Goal: Information Seeking & Learning: Compare options

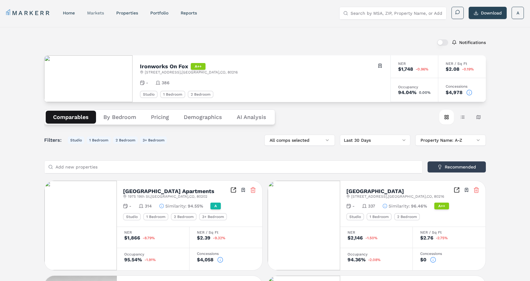
click at [96, 14] on link "markets" at bounding box center [95, 12] width 17 height 5
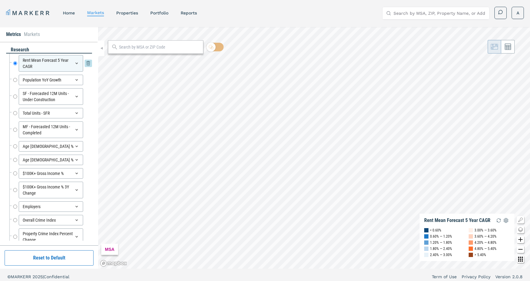
click at [74, 65] on icon at bounding box center [76, 63] width 5 height 5
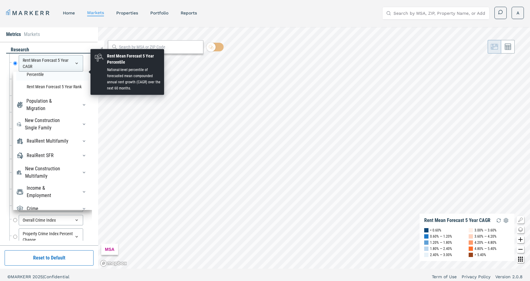
scroll to position [58, 0]
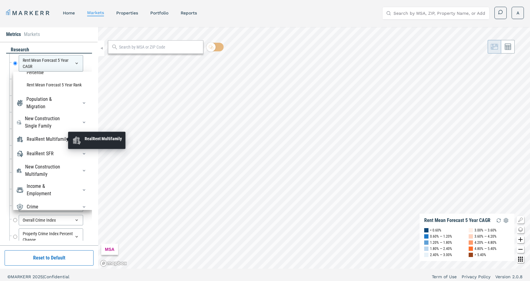
click at [63, 142] on div "RealRent Multifamily" at bounding box center [48, 138] width 42 height 7
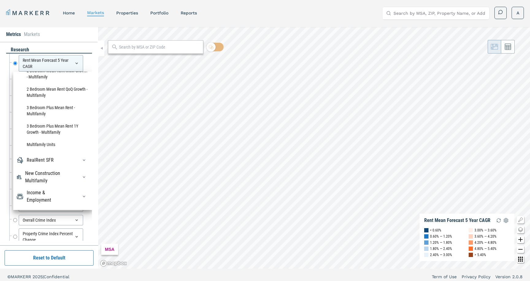
scroll to position [718, 0]
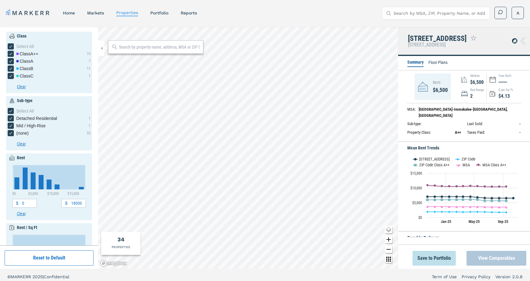
click at [482, 254] on button "View Comparables" at bounding box center [497, 257] width 60 height 15
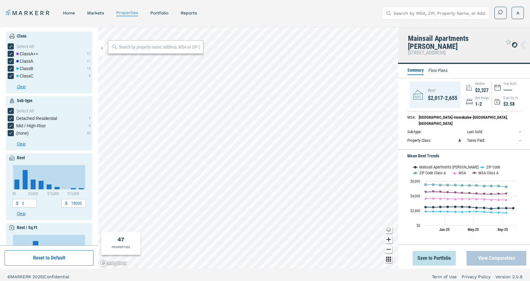
click at [496, 252] on button "View Comparables" at bounding box center [497, 257] width 60 height 15
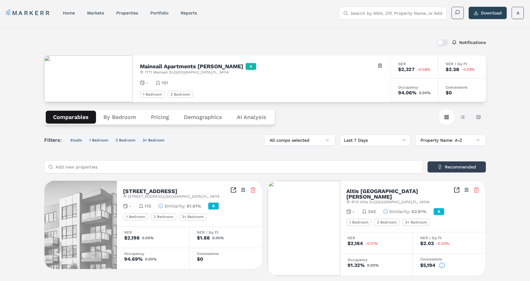
drag, startPoint x: 432, startPoint y: 93, endPoint x: 390, endPoint y: 92, distance: 41.5
click at [390, 92] on div "Occupancy 94.06% +1.98%" at bounding box center [414, 90] width 48 height 23
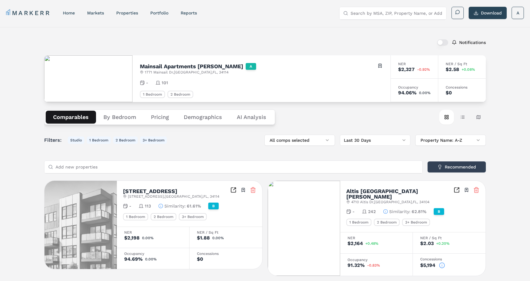
click at [442, 43] on button "button" at bounding box center [442, 42] width 11 height 6
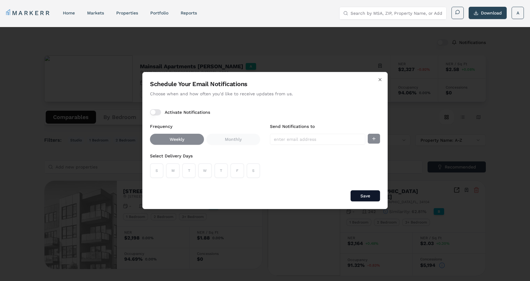
click at [198, 173] on div "S M T W T F S" at bounding box center [205, 170] width 110 height 15
click at [194, 173] on div "S M T W T F S" at bounding box center [205, 170] width 110 height 15
click at [189, 166] on div "S M T W T F S" at bounding box center [205, 170] width 110 height 15
click at [156, 113] on button "Activate Notifications" at bounding box center [155, 112] width 11 height 6
click at [188, 168] on button "T" at bounding box center [189, 170] width 14 height 15
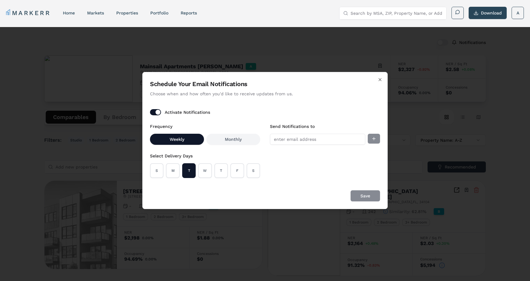
click at [363, 197] on div "Save" at bounding box center [265, 195] width 230 height 11
click at [349, 139] on input "Send Notifications to" at bounding box center [317, 139] width 95 height 11
type input "[EMAIL_ADDRESS][DOMAIN_NAME]"
type input "[STREET_ADDRESS]"
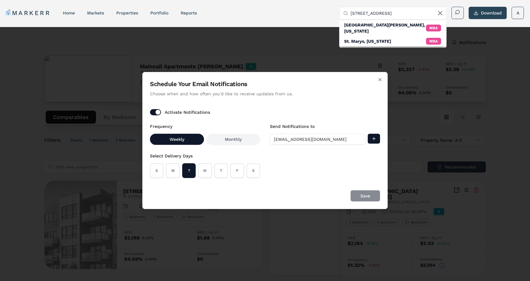
click at [367, 193] on div "Save" at bounding box center [265, 195] width 230 height 11
click at [380, 80] on icon "button" at bounding box center [380, 79] width 5 height 5
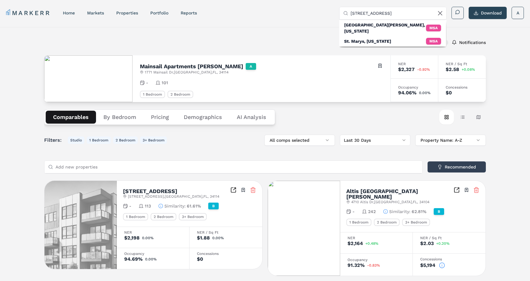
click at [441, 14] on icon at bounding box center [440, 13] width 7 height 7
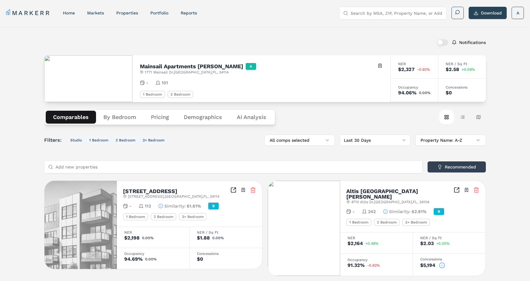
click at [378, 71] on div "Mainsail Apartments [PERSON_NAME] A [STREET_ADDRESS] Toggle portfolio menu" at bounding box center [261, 69] width 243 height 12
click at [97, 13] on link "markets" at bounding box center [95, 12] width 17 height 5
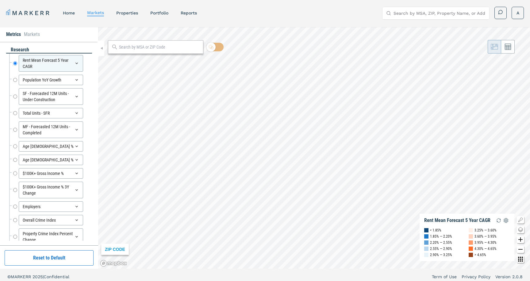
click at [188, 0] on html "MARKERR home markets properties Portfolio reports Search by MSA, ZIP, Property …" at bounding box center [265, 142] width 530 height 284
click at [220, 0] on html "MARKERR home markets properties Portfolio reports Search by MSA, ZIP, Property …" at bounding box center [265, 142] width 530 height 284
click at [248, 0] on html "MARKERR home markets properties Portfolio reports Search by MSA, ZIP, Property …" at bounding box center [265, 142] width 530 height 284
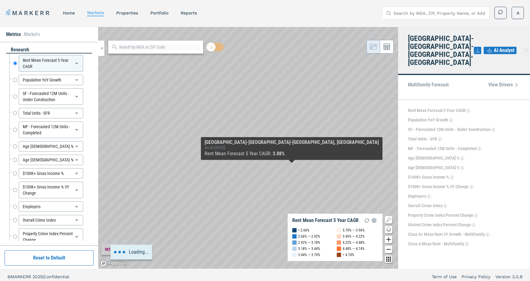
click at [358, 166] on div "Loading..." at bounding box center [248, 147] width 300 height 241
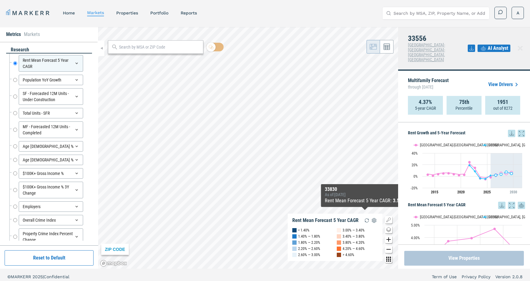
click at [460, 262] on button "View Properties" at bounding box center [465, 257] width 120 height 15
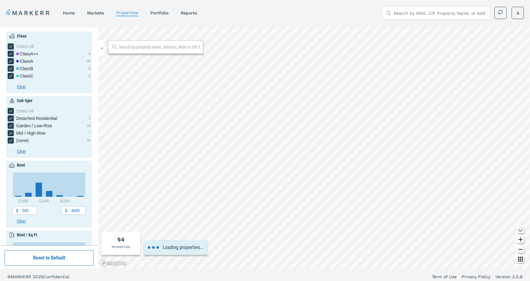
type input "600"
type input "2600"
type input "0"
type input "4"
type input "1900"
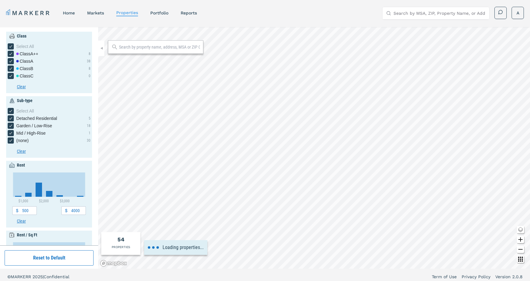
type input "2040"
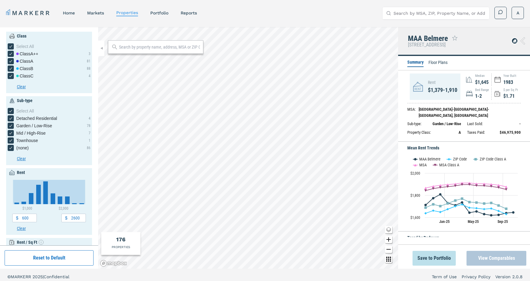
click at [504, 262] on button "View Comparables" at bounding box center [497, 257] width 60 height 15
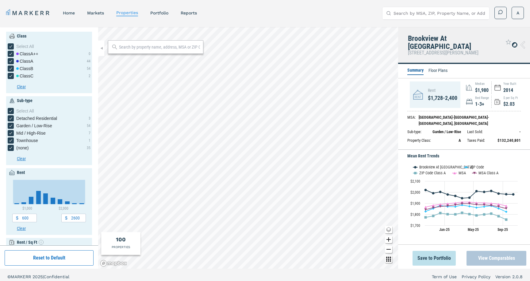
click at [492, 255] on button "View Comparables" at bounding box center [497, 257] width 60 height 15
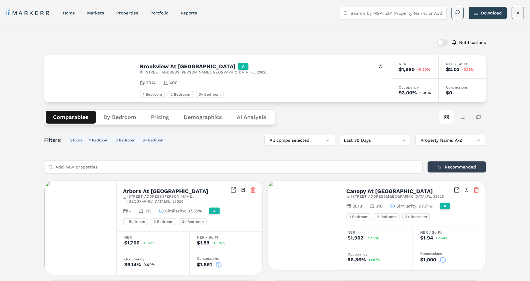
click at [372, 119] on div "Comparables By Bedroom Pricing Demographics AI Analysis Card view Table view Ma…" at bounding box center [265, 117] width 442 height 30
